Goal: Communication & Community: Answer question/provide support

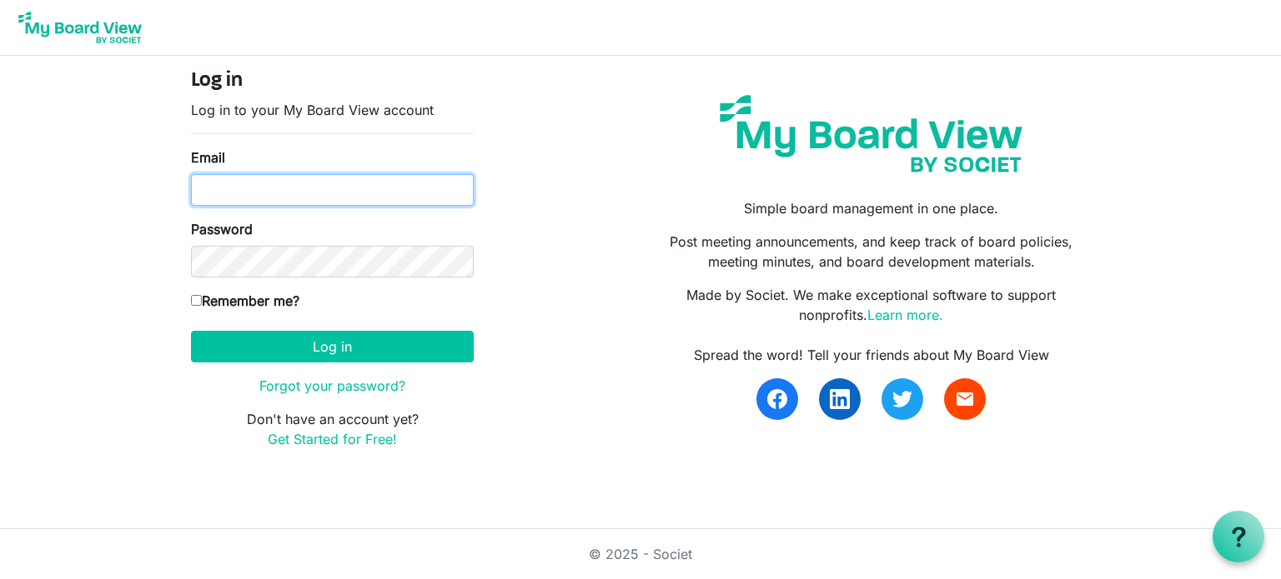
type input "Jefflegins@gmail.com"
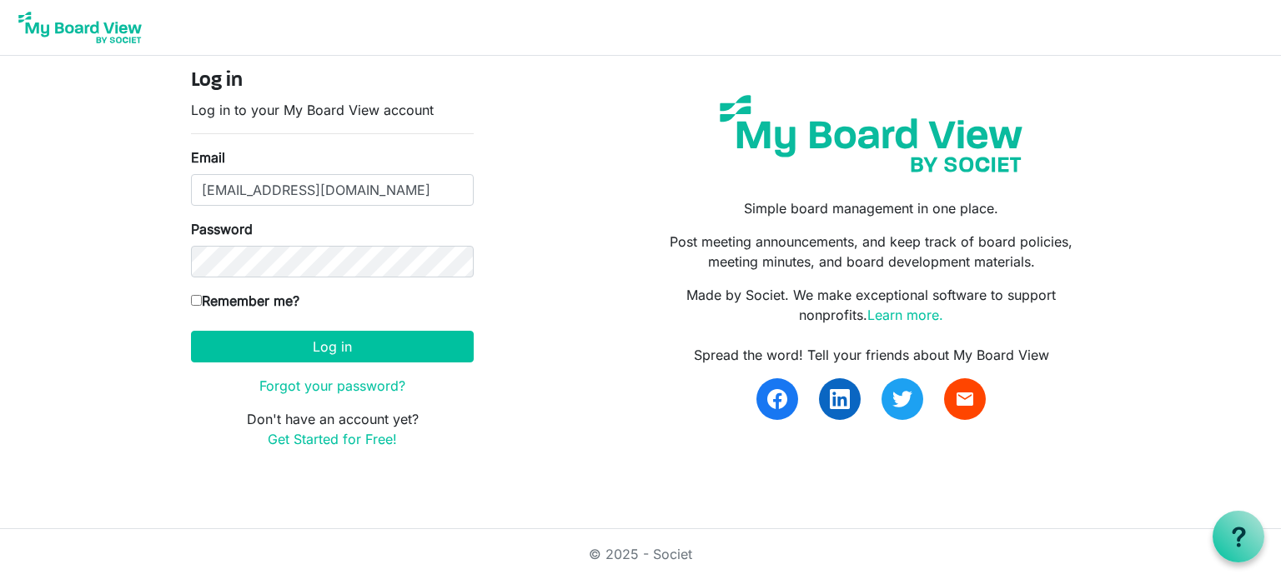
click at [554, 83] on div "Log in Log in to your My Board View account Email Jefflegins@gmail.com Password…" at bounding box center [640, 265] width 924 height 393
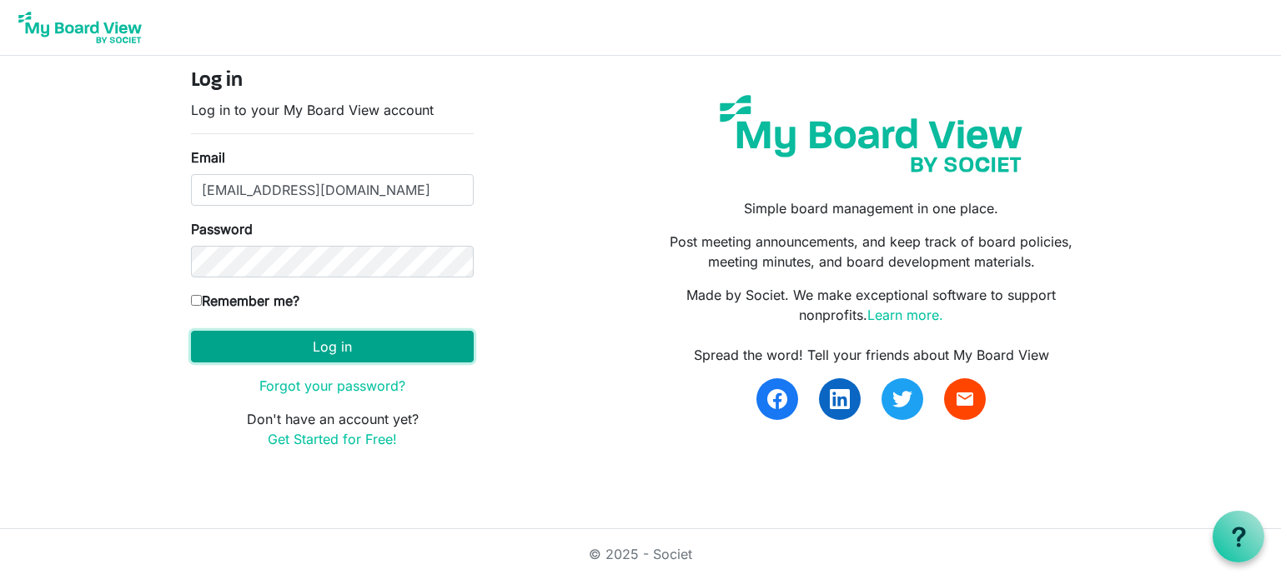
click at [328, 337] on button "Log in" at bounding box center [332, 347] width 283 height 32
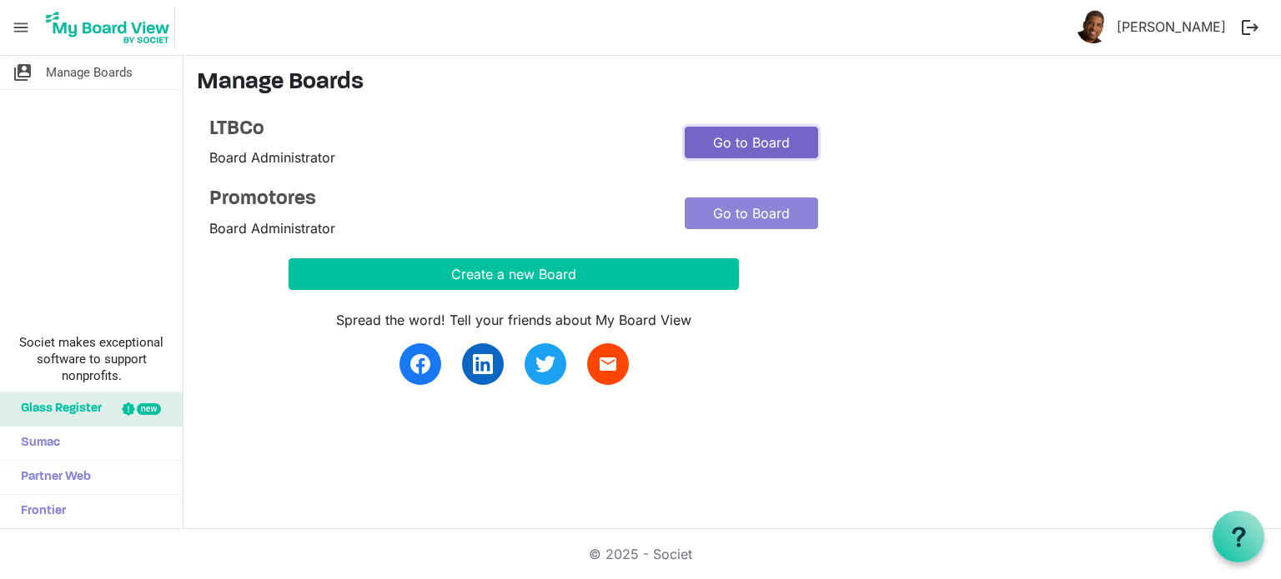
click at [715, 143] on link "Go to Board" at bounding box center [750, 143] width 133 height 32
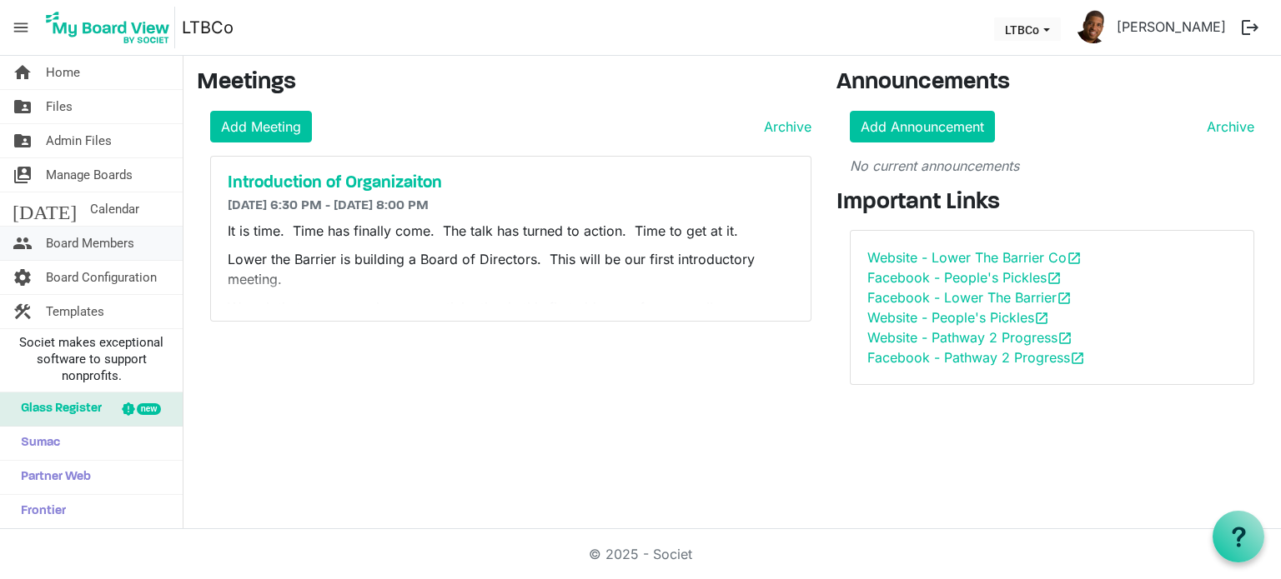
click at [85, 238] on span "Board Members" at bounding box center [90, 243] width 88 height 33
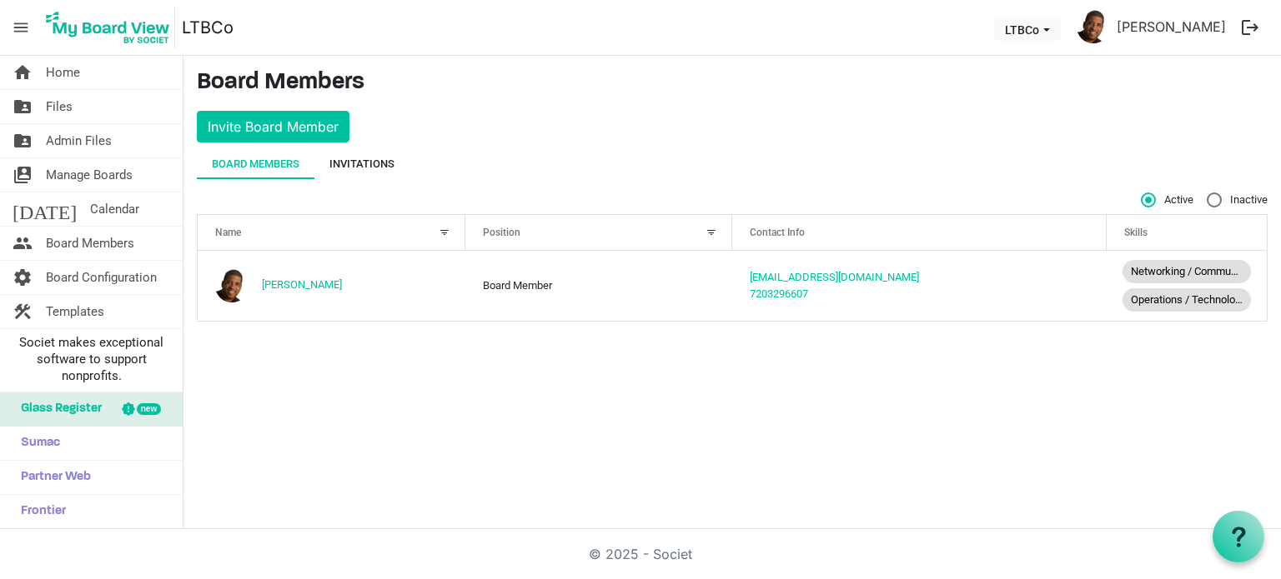
click at [368, 158] on div "Invitations" at bounding box center [361, 164] width 65 height 17
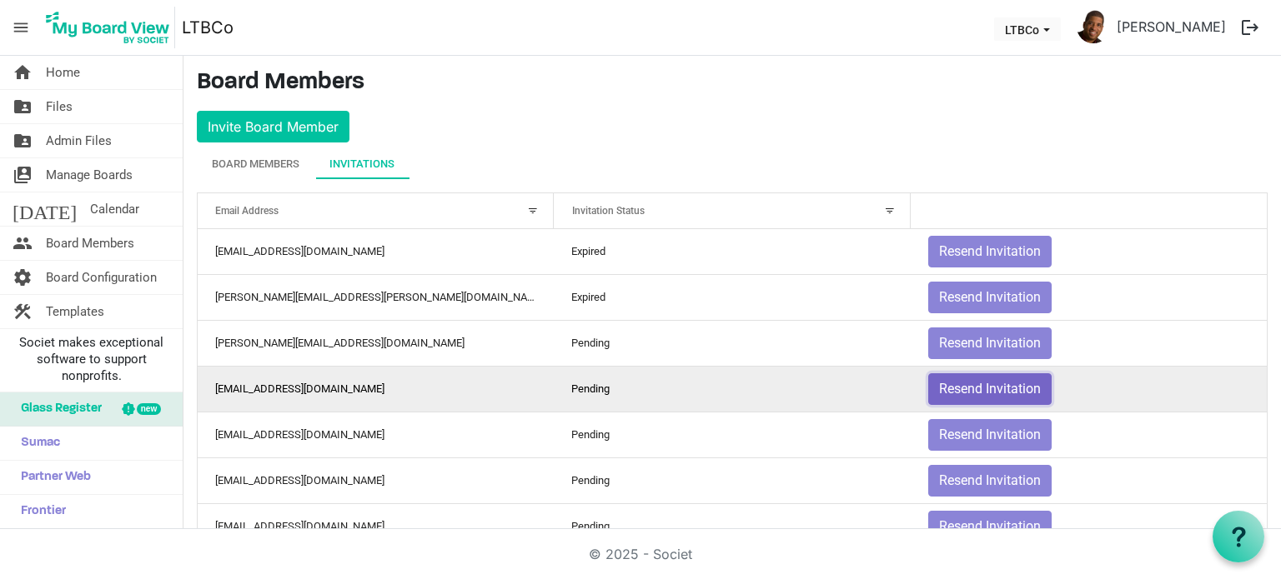
click at [954, 374] on button "Resend Invitation" at bounding box center [989, 389] width 123 height 32
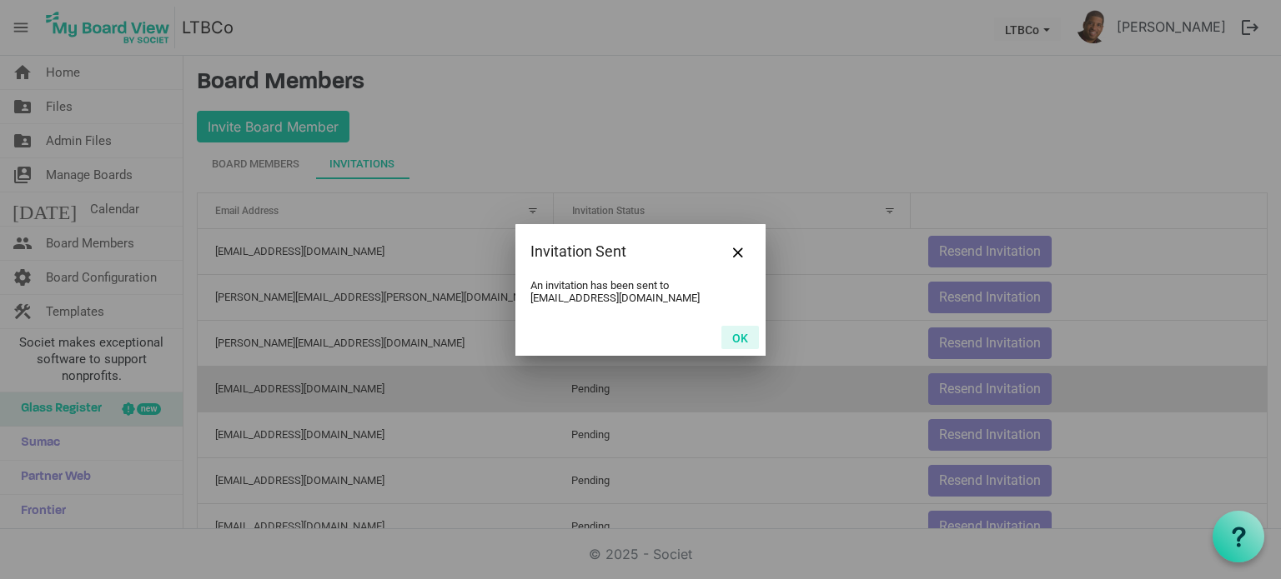
click at [743, 336] on button "OK" at bounding box center [740, 337] width 38 height 23
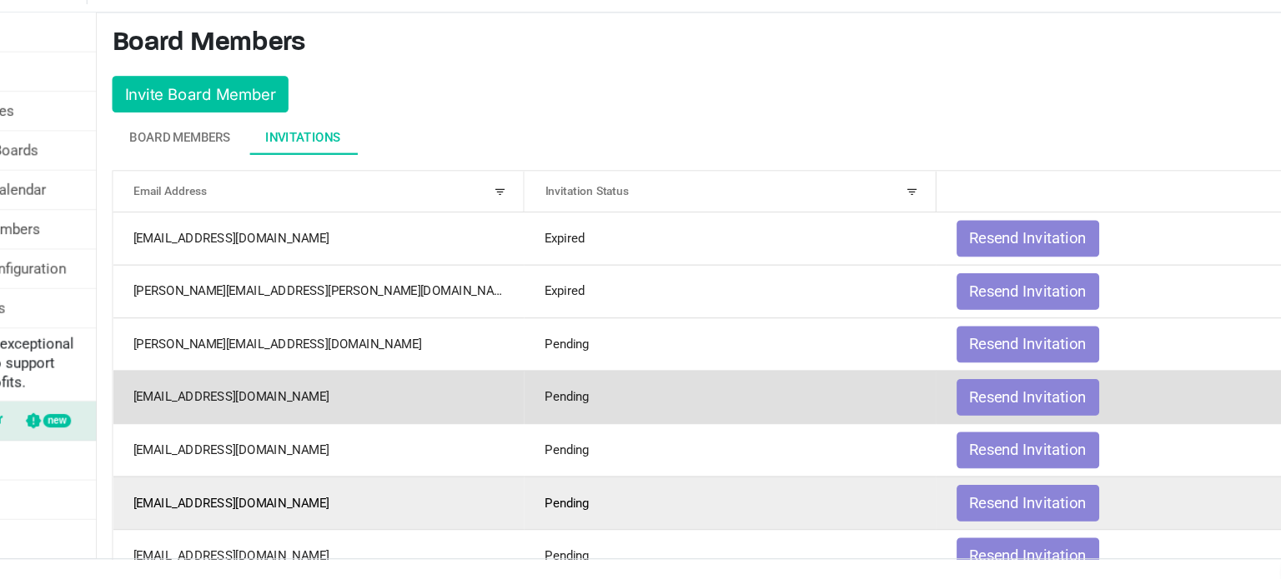
click at [446, 499] on td "amwheeland@gmail.com" at bounding box center [376, 481] width 356 height 46
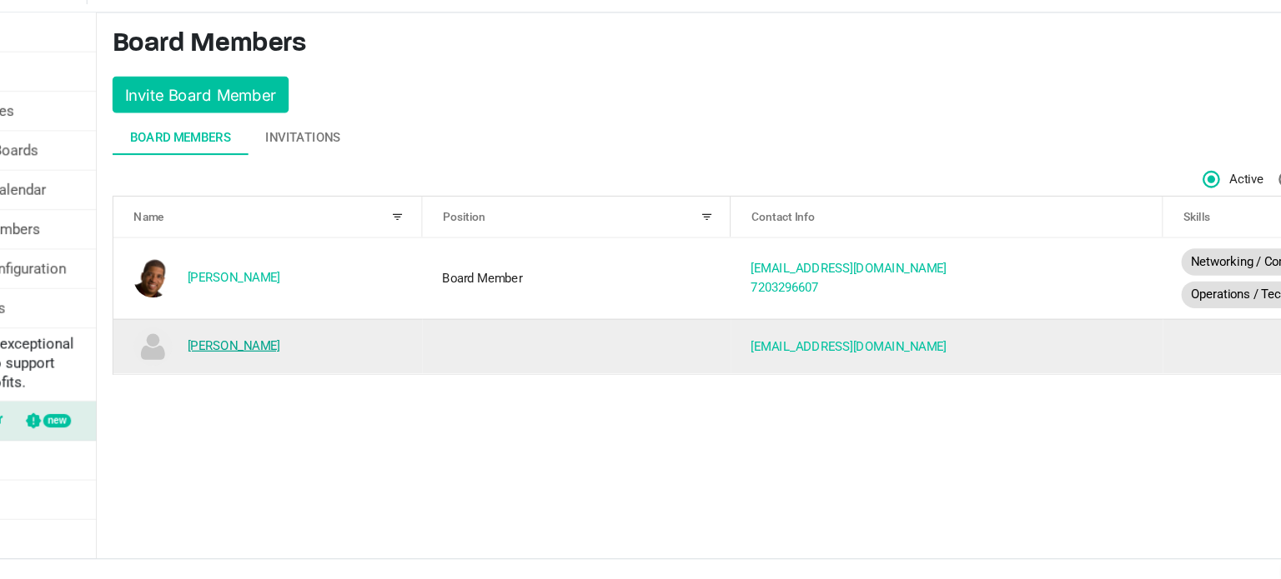
click at [292, 344] on link "[PERSON_NAME]" at bounding box center [302, 344] width 80 height 13
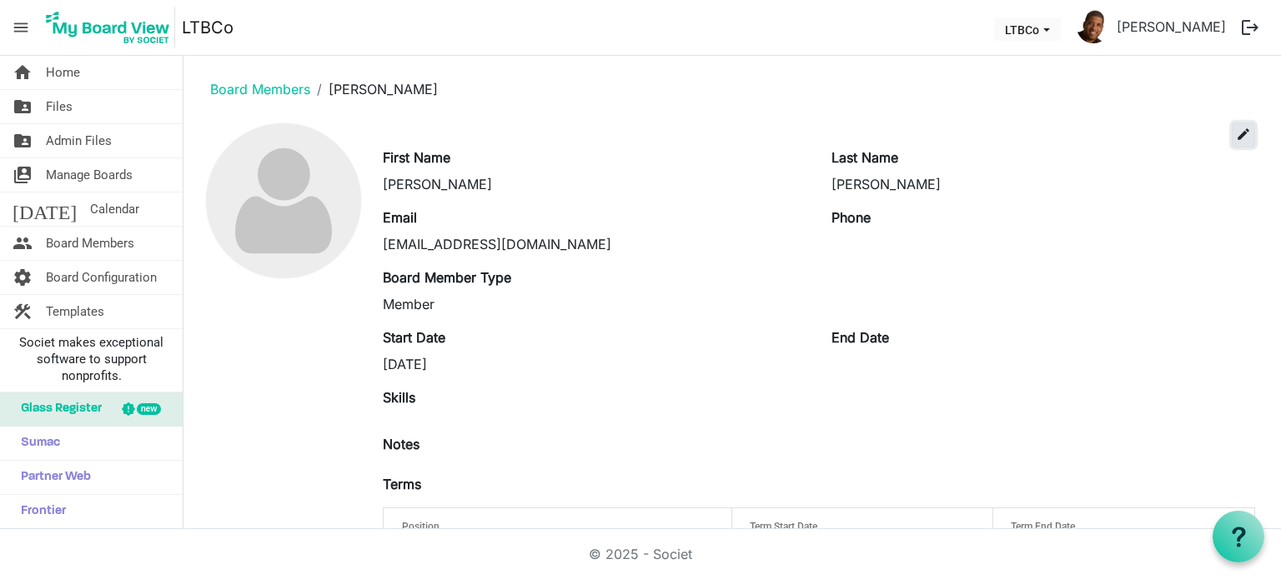
click at [1236, 132] on span "edit" at bounding box center [1242, 134] width 15 height 15
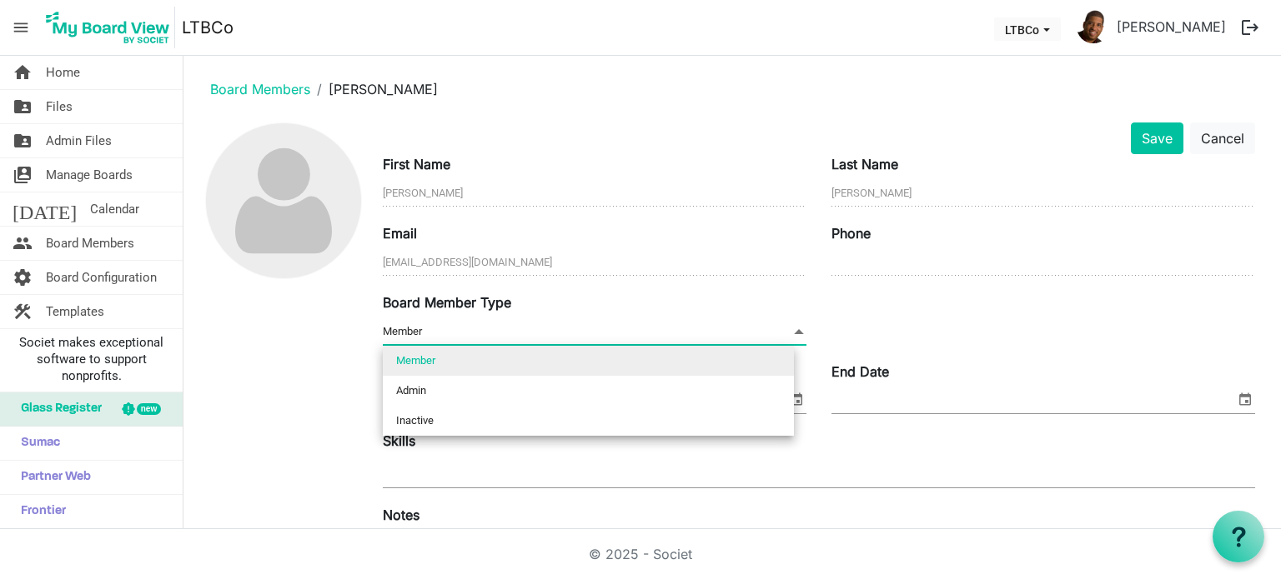
click at [654, 325] on span "Member Member" at bounding box center [595, 332] width 424 height 26
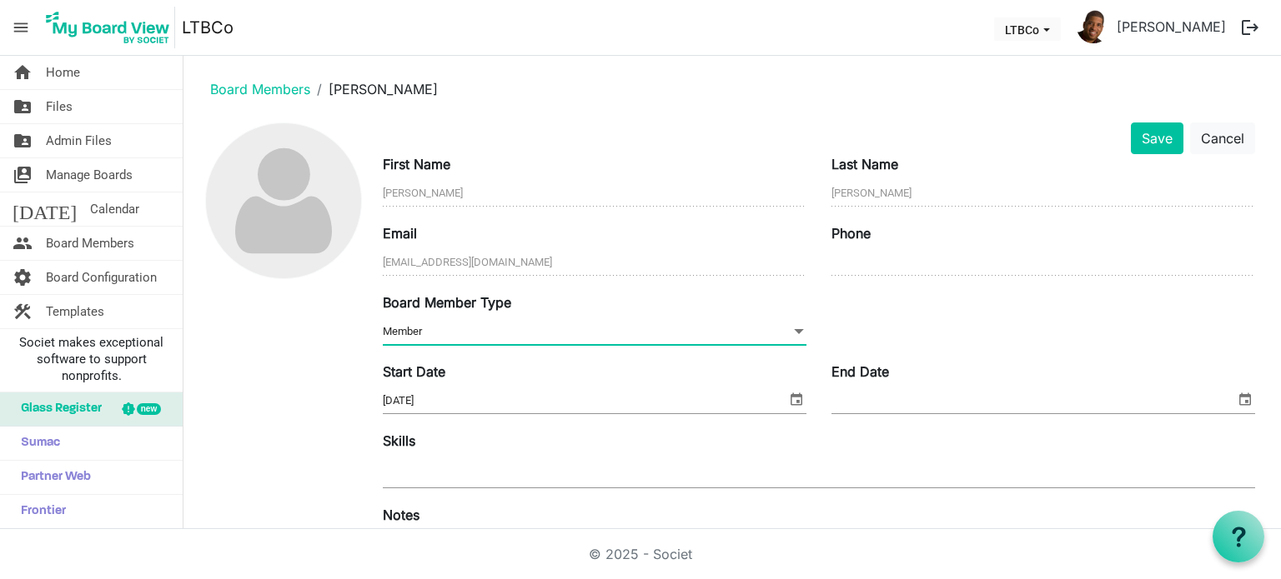
click at [654, 325] on span "Member Member" at bounding box center [595, 332] width 424 height 26
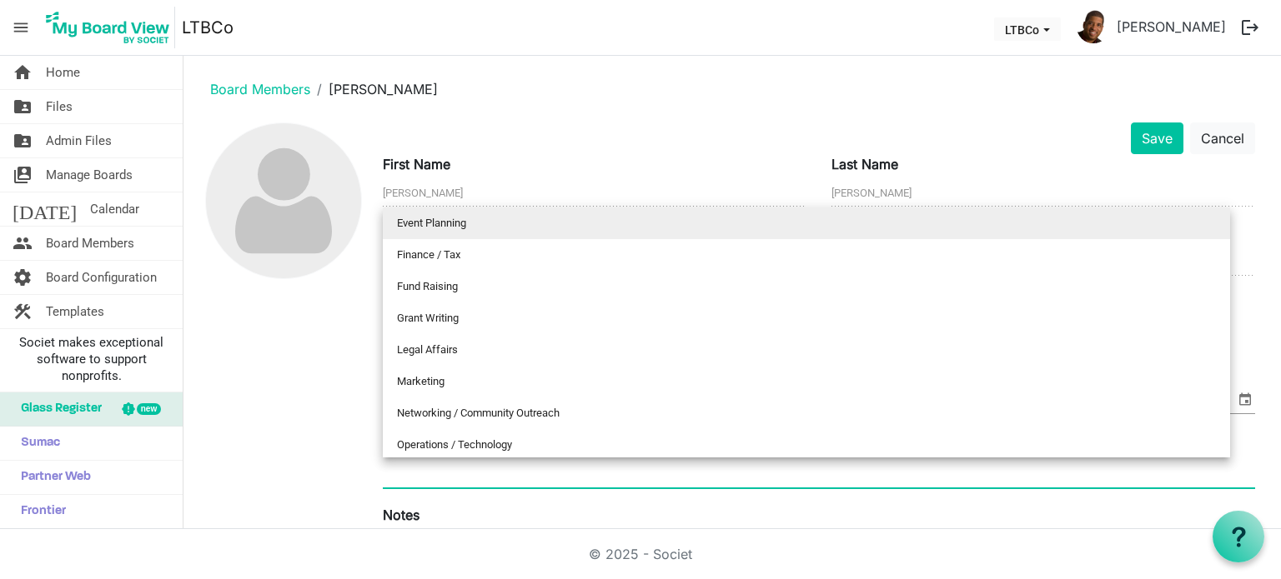
click at [739, 473] on div at bounding box center [819, 473] width 872 height 30
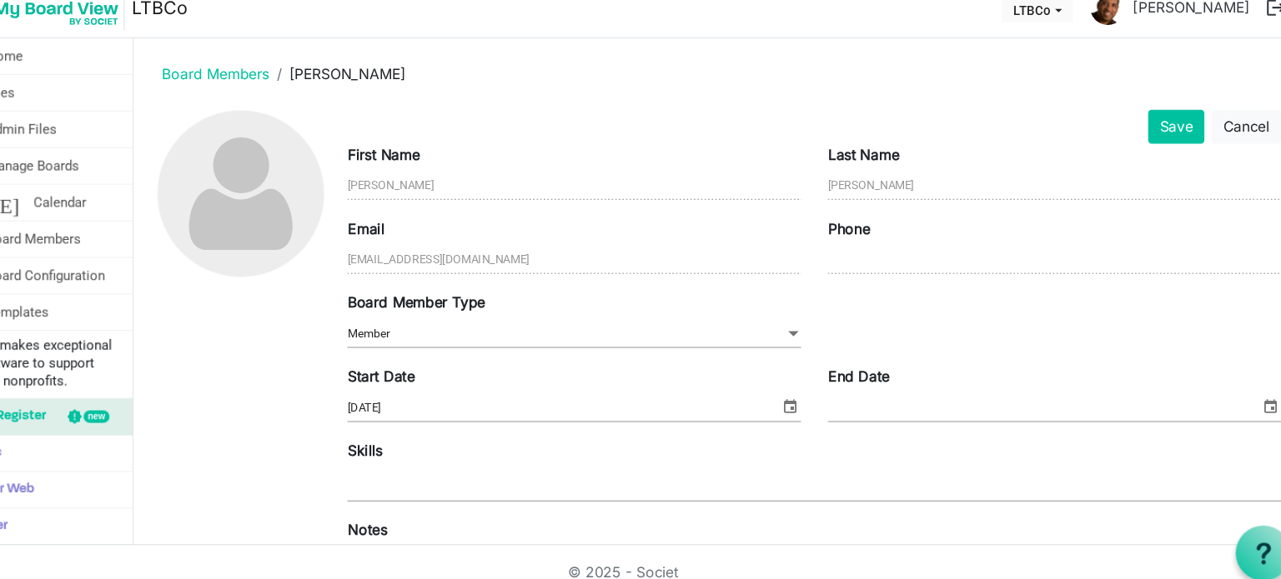
click at [133, 27] on img at bounding box center [108, 28] width 134 height 42
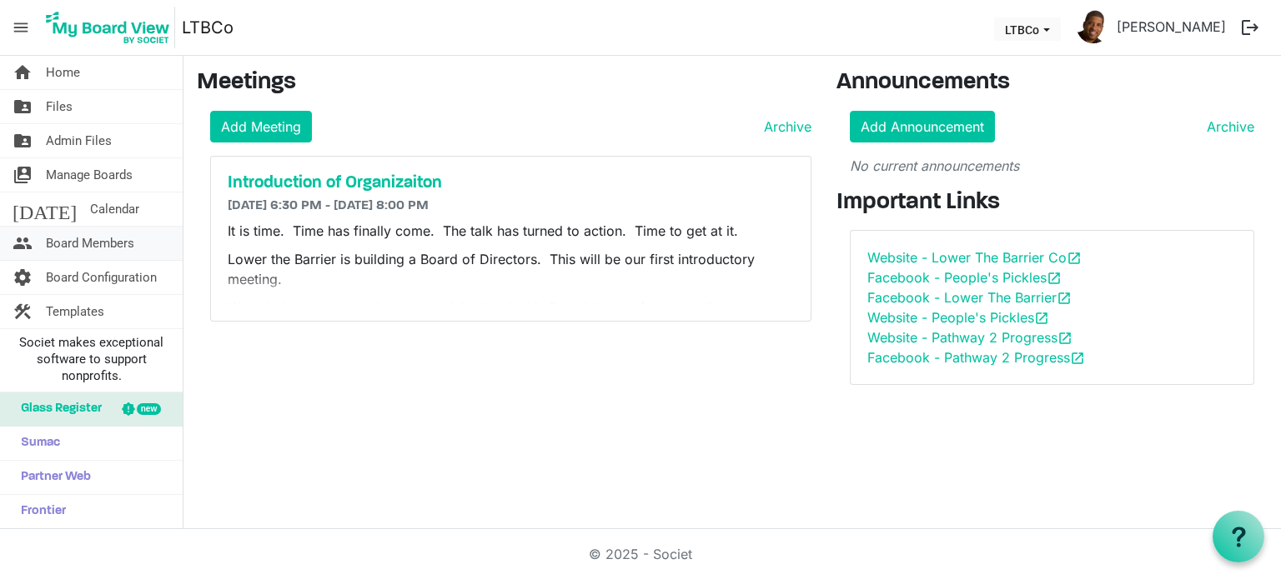
click at [90, 238] on span "Board Members" at bounding box center [90, 243] width 88 height 33
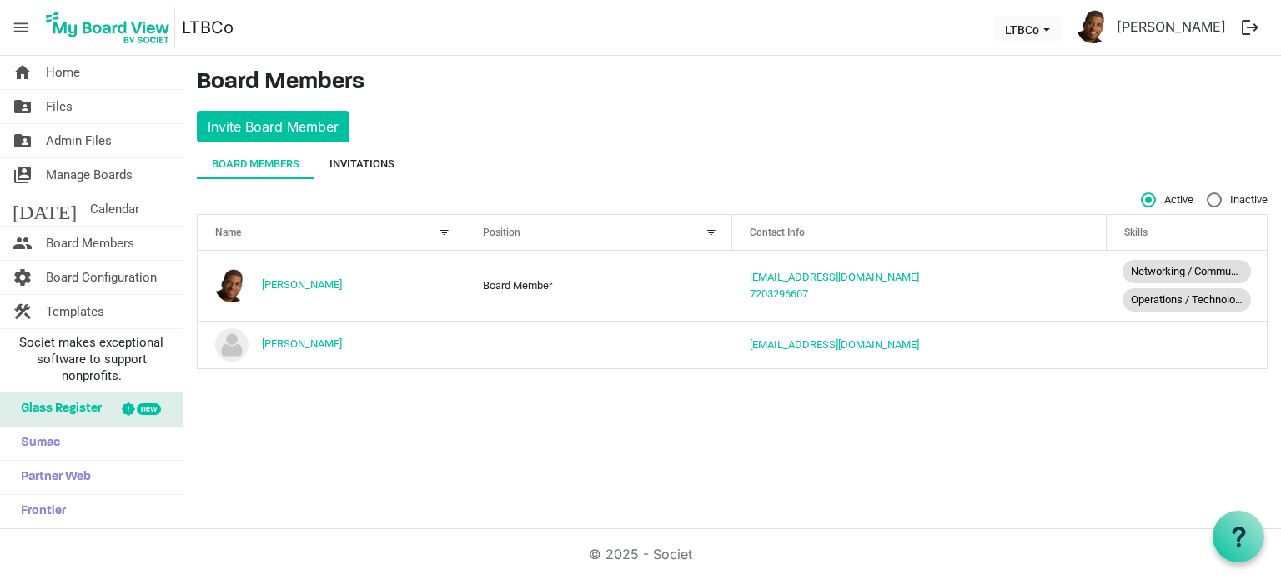
click at [353, 163] on div "Invitations" at bounding box center [361, 164] width 65 height 17
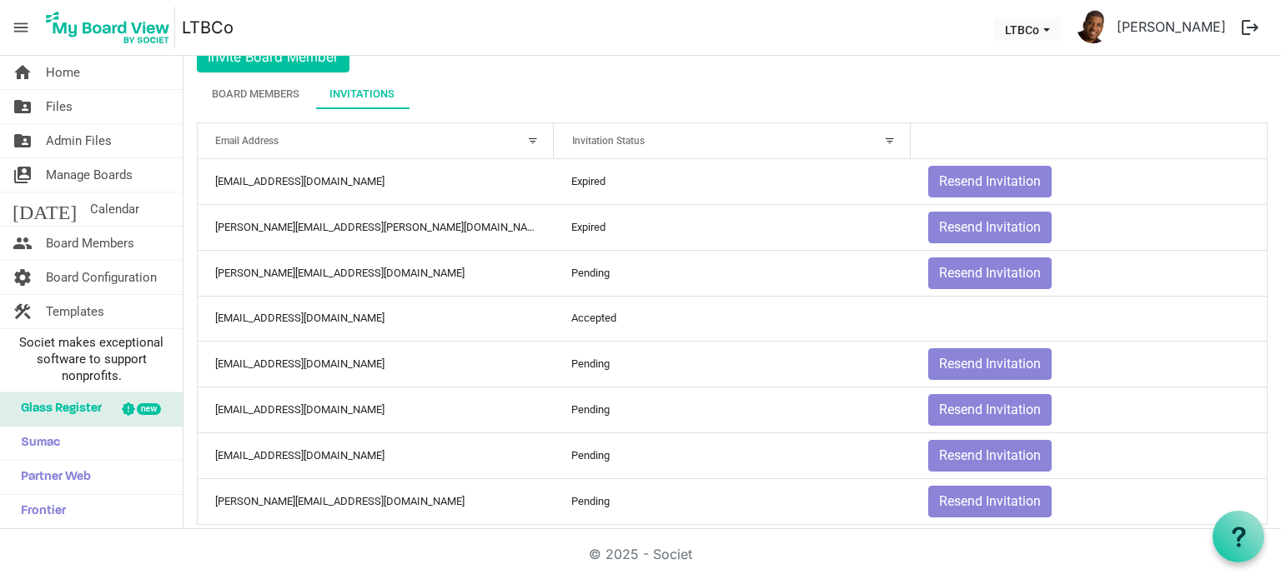
scroll to position [88, 0]
